Goal: Information Seeking & Learning: Learn about a topic

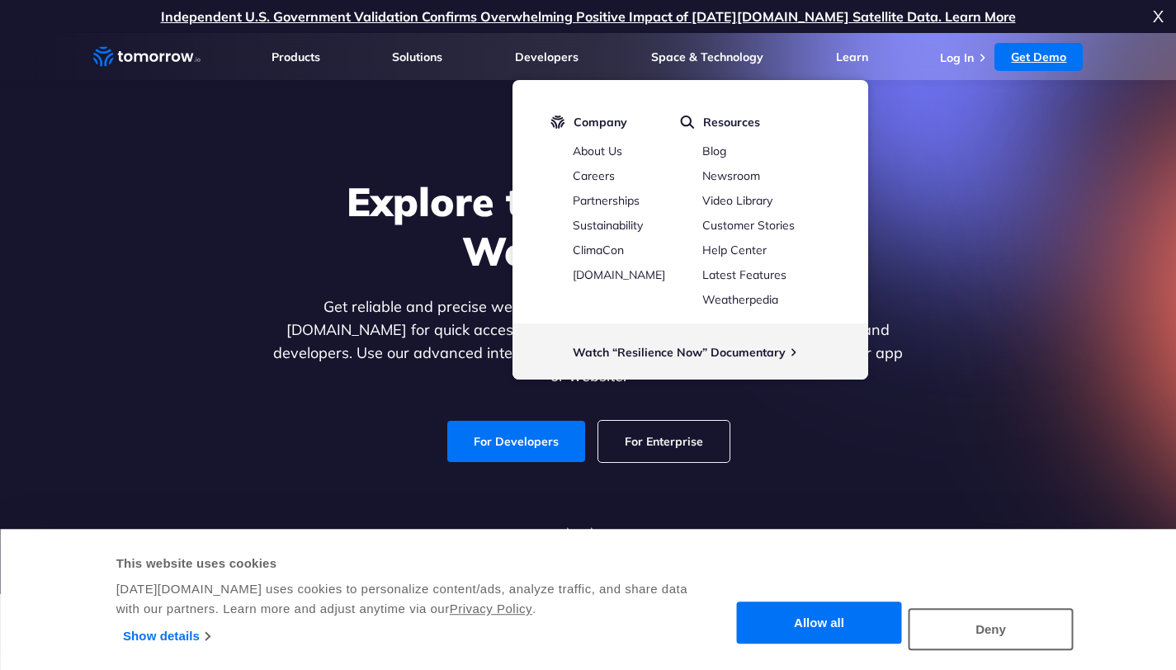
click at [1020, 56] on link "Get Demo" at bounding box center [1039, 57] width 88 height 28
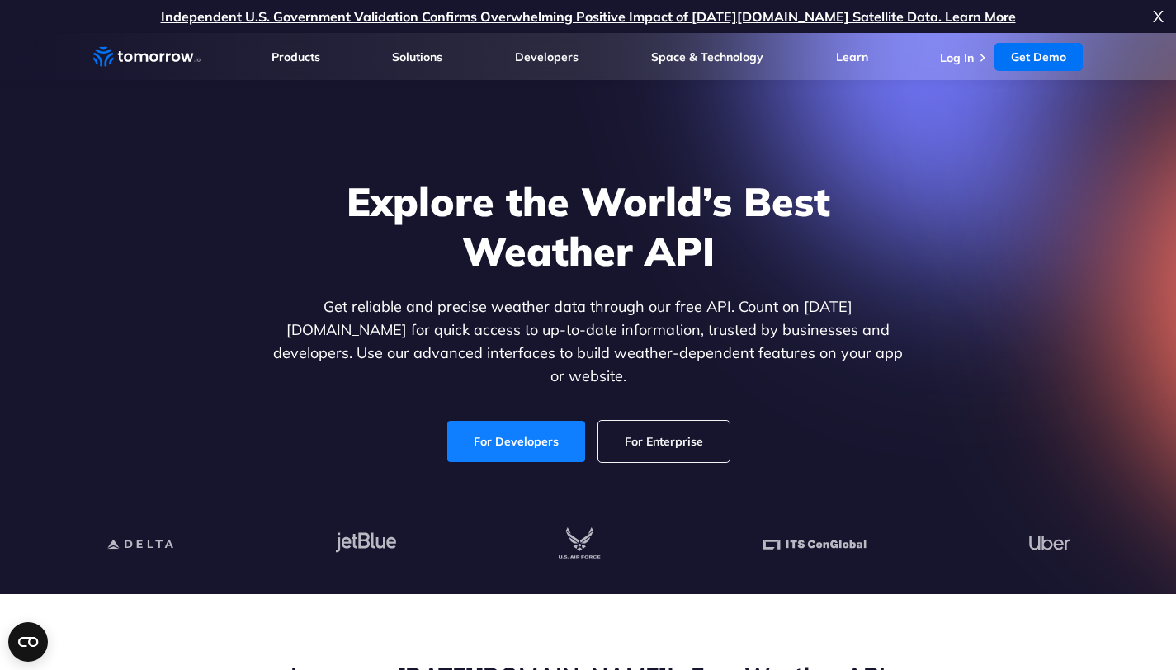
click at [504, 421] on link "For Developers" at bounding box center [516, 441] width 138 height 41
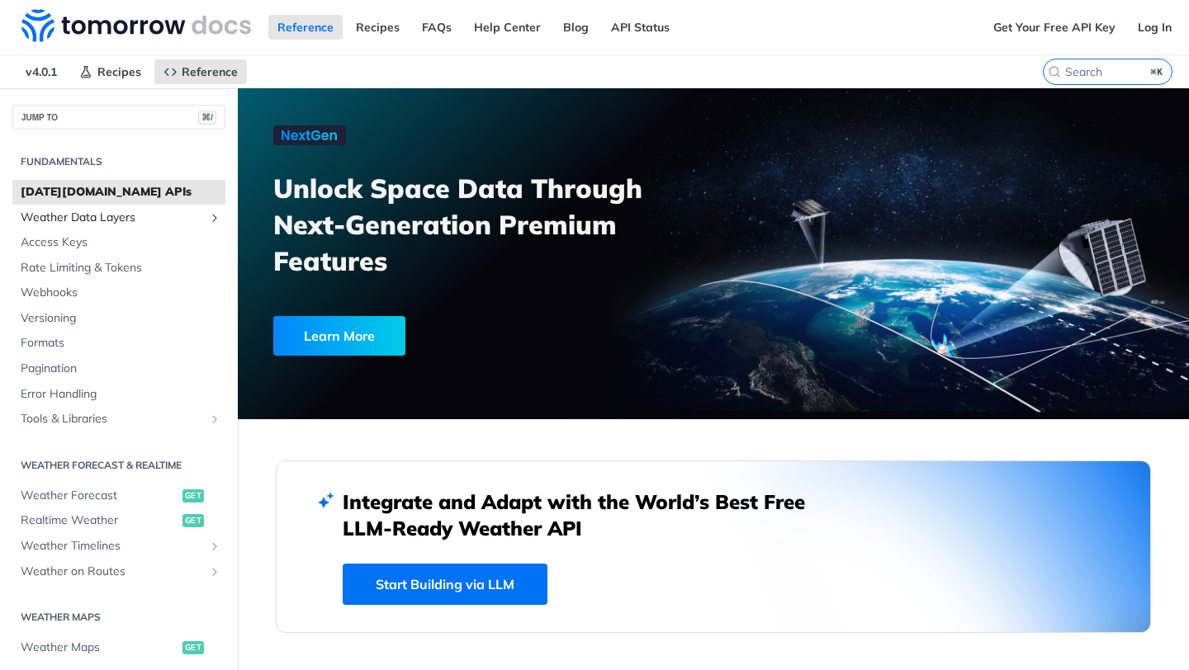
click at [114, 213] on span "Weather Data Layers" at bounding box center [112, 218] width 183 height 17
